Goal: Task Accomplishment & Management: Use online tool/utility

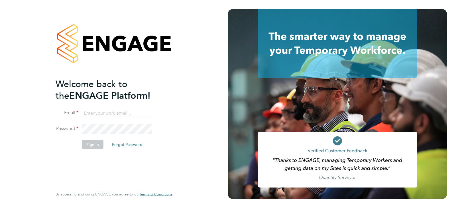
type input "queries@claremontconsulting.com"
click at [99, 143] on button "Sign In" at bounding box center [93, 144] width 22 height 9
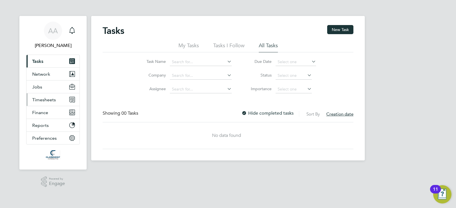
click at [61, 97] on button "Timesheets" at bounding box center [53, 100] width 53 height 13
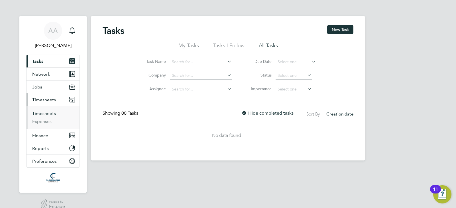
click at [44, 116] on link "Timesheets" at bounding box center [44, 113] width 24 height 5
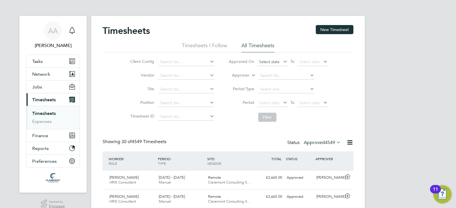
click at [261, 64] on span "Select date" at bounding box center [269, 61] width 21 height 5
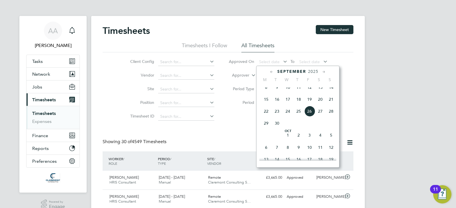
click at [298, 115] on span "25" at bounding box center [298, 111] width 11 height 11
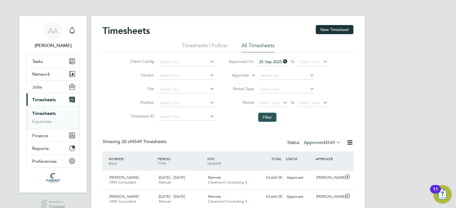
click at [268, 118] on button "Filter" at bounding box center [267, 117] width 18 height 9
click at [364, 100] on div "Timesheets New Timesheet Timesheets I Follow All Timesheets Client Config Vendo…" at bounding box center [228, 118] width 274 height 205
